Goal: Task Accomplishment & Management: Manage account settings

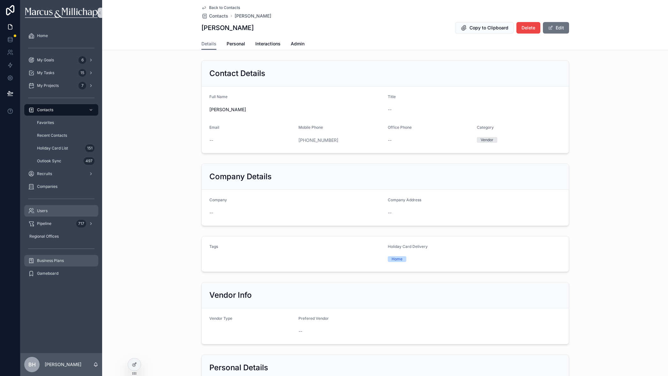
drag, startPoint x: 45, startPoint y: 210, endPoint x: 62, endPoint y: 210, distance: 16.9
click at [45, 210] on span "Users" at bounding box center [42, 210] width 11 height 5
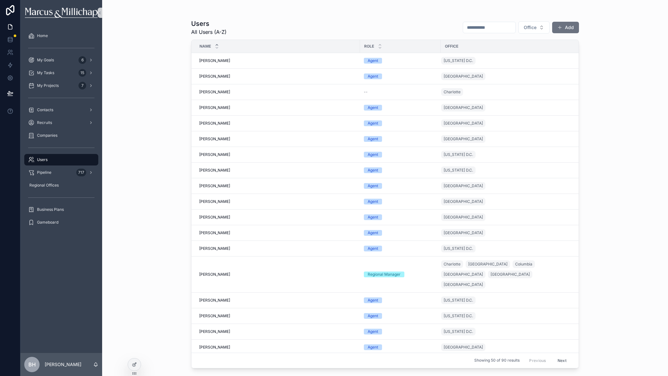
click at [470, 23] on input "scrollable content" at bounding box center [489, 27] width 52 height 9
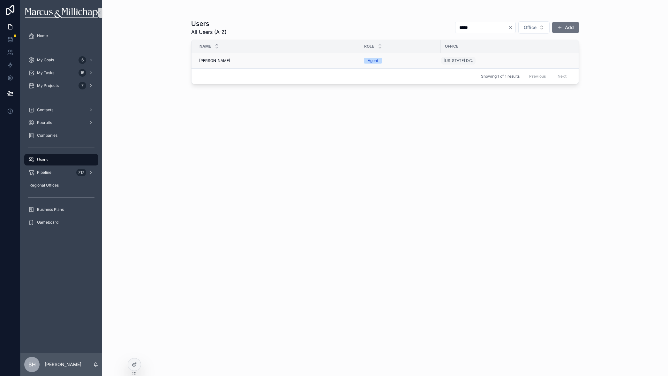
type input "*****"
click at [219, 63] on span "[PERSON_NAME]" at bounding box center [214, 60] width 31 height 5
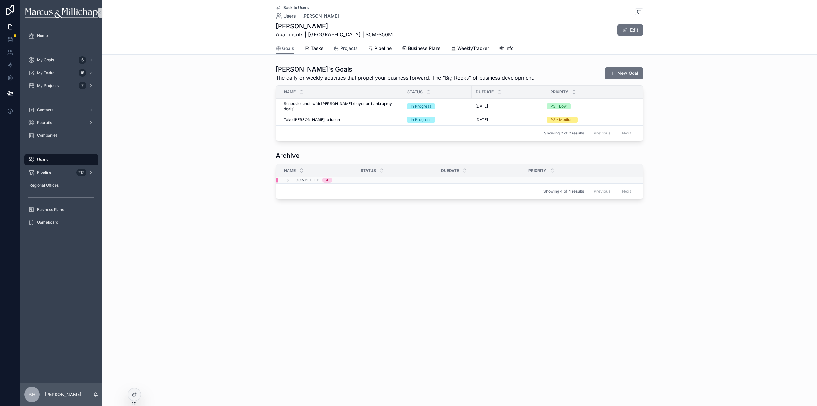
click at [340, 46] on span "Projects" at bounding box center [349, 48] width 18 height 6
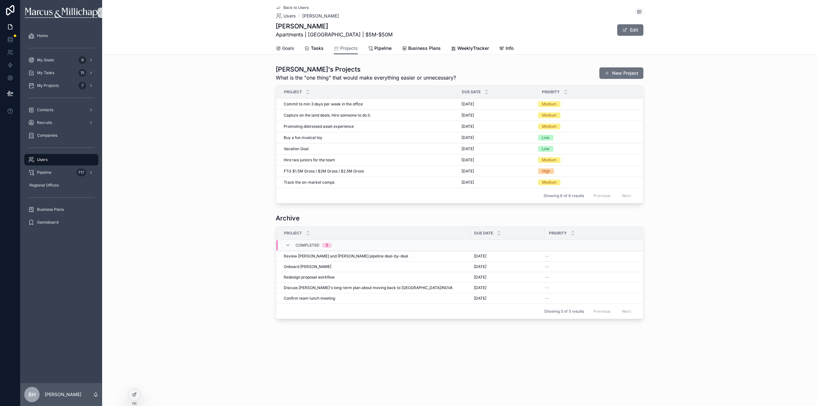
click at [290, 51] on link "Goals" at bounding box center [285, 48] width 19 height 13
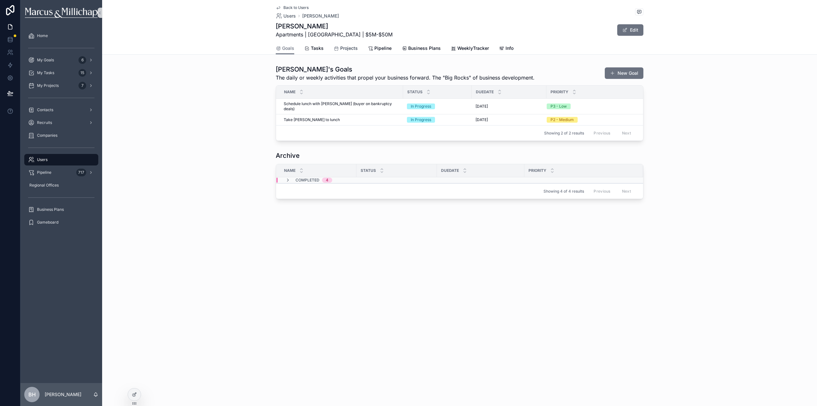
click at [345, 45] on span "Projects" at bounding box center [349, 48] width 18 height 6
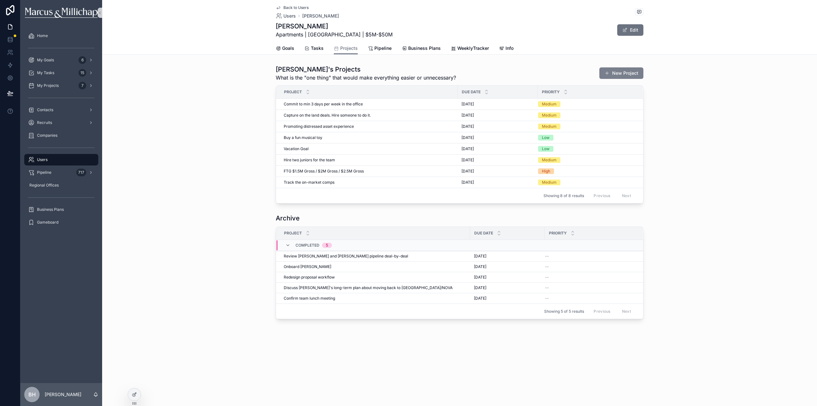
click at [625, 67] on button "New Project" at bounding box center [622, 72] width 44 height 11
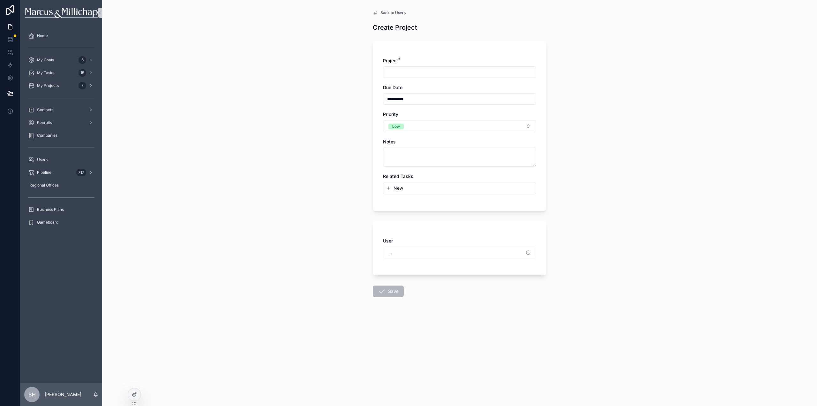
click at [392, 71] on input "scrollable content" at bounding box center [459, 72] width 153 height 9
type input "**********"
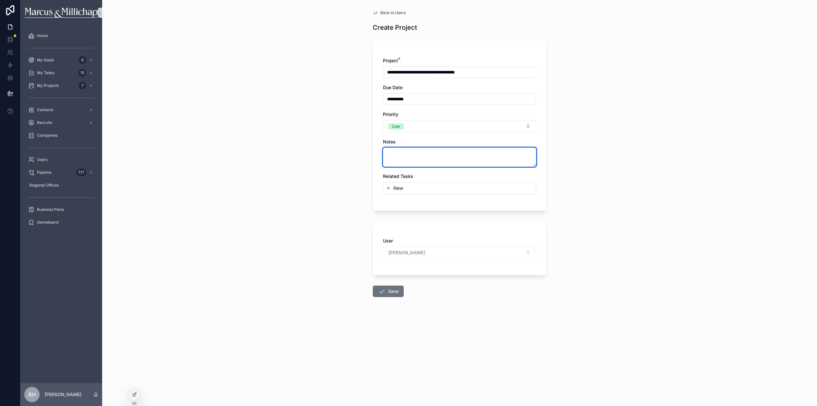
click at [388, 155] on textarea "scrollable content" at bounding box center [459, 156] width 153 height 19
type textarea "**********"
click at [406, 127] on button "Low" at bounding box center [459, 126] width 153 height 12
click at [401, 160] on span "High" at bounding box center [395, 161] width 16 height 6
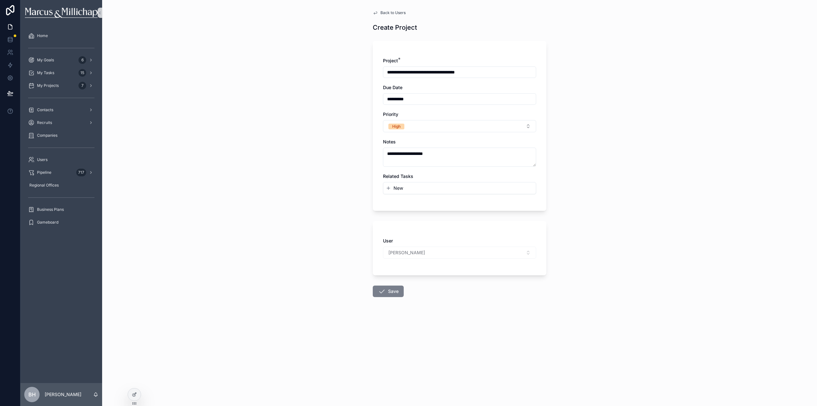
click at [388, 289] on button "Save" at bounding box center [388, 290] width 31 height 11
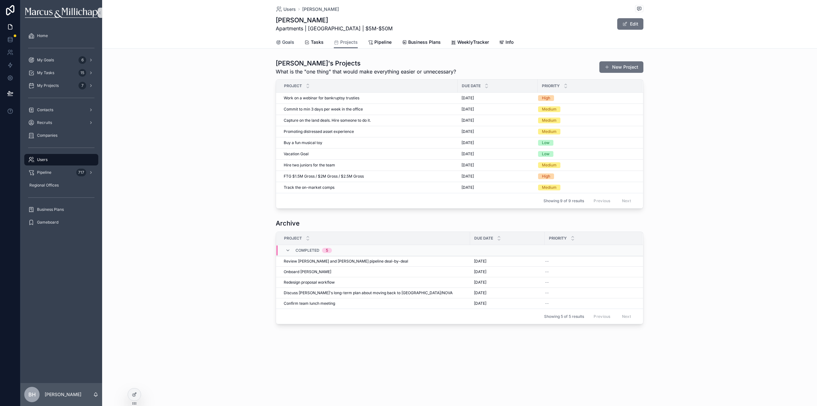
click at [291, 44] on span "Goals" at bounding box center [288, 42] width 12 height 6
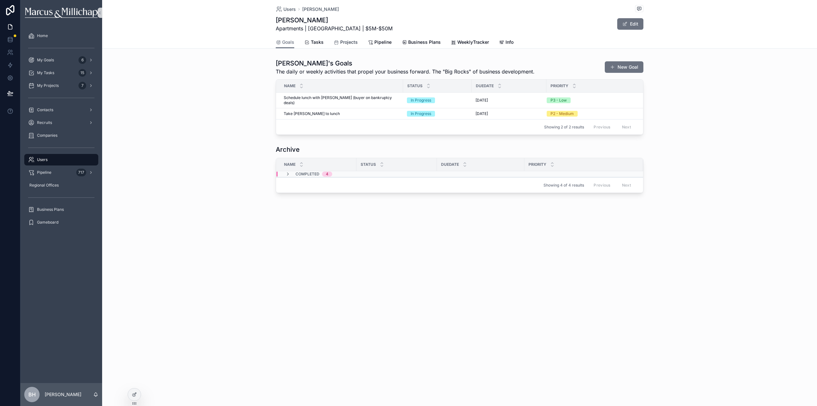
click at [339, 40] on div "Projects" at bounding box center [346, 42] width 24 height 6
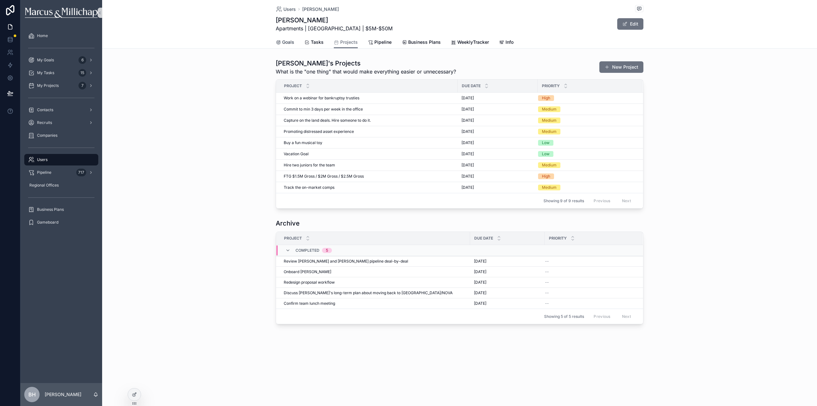
click at [290, 45] on link "Goals" at bounding box center [285, 42] width 19 height 13
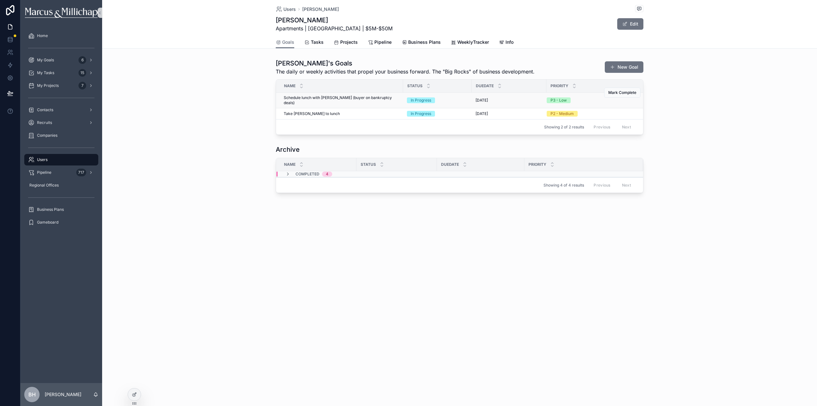
click at [367, 99] on span "Schedule lunch with [PERSON_NAME] (buyer on bankruptcy deals)" at bounding box center [342, 100] width 116 height 10
click at [308, 111] on span "Take [PERSON_NAME] to lunch" at bounding box center [312, 113] width 56 height 5
click at [517, 15] on div "Users [PERSON_NAME] [PERSON_NAME] Apartments | [GEOGRAPHIC_DATA] | $5M-$50M Edit" at bounding box center [460, 18] width 368 height 36
click at [297, 111] on span "Take [PERSON_NAME] to lunch" at bounding box center [312, 113] width 56 height 5
